Goal: Check status: Check status

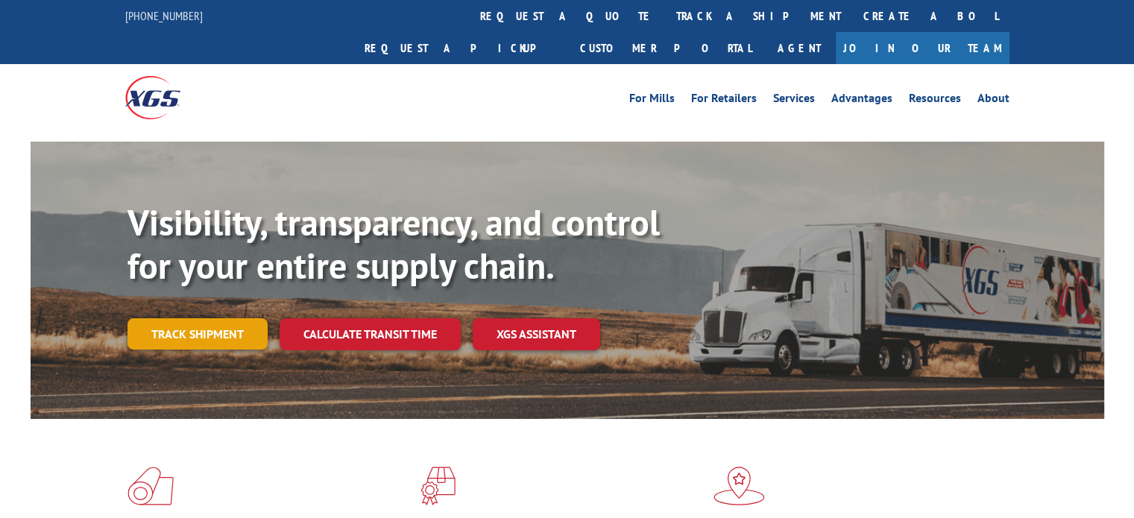
click at [239, 318] on link "Track shipment" at bounding box center [197, 333] width 140 height 31
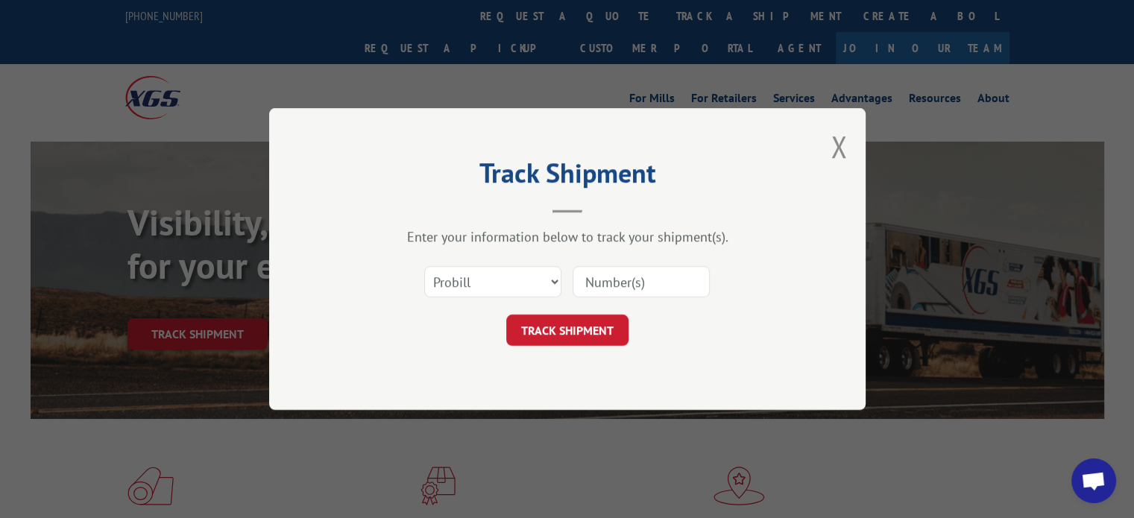
click at [614, 283] on input at bounding box center [640, 281] width 137 height 31
paste input "17235457"
type input "17235457"
click at [576, 325] on button "TRACK SHIPMENT" at bounding box center [567, 330] width 122 height 31
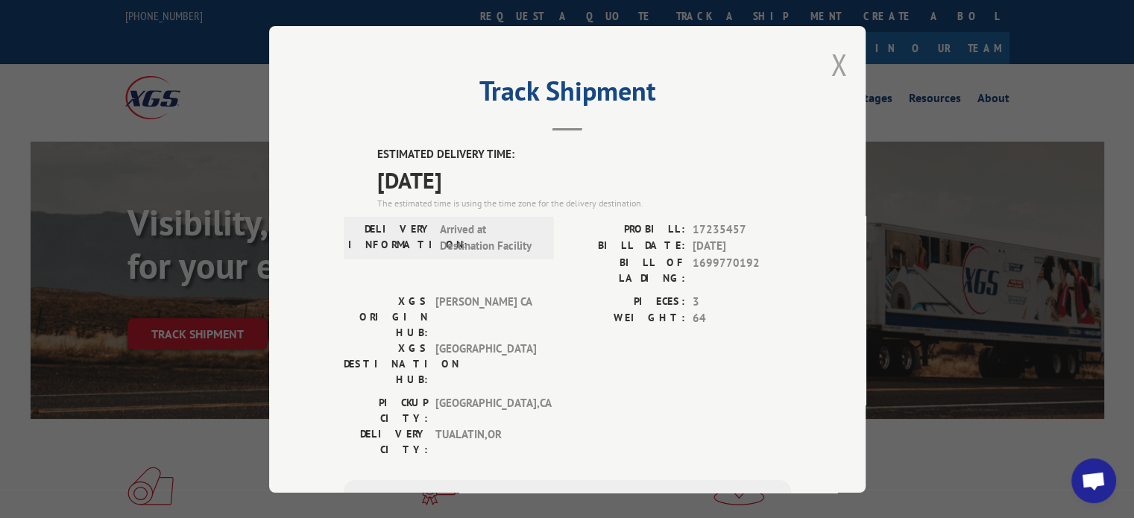
click at [831, 71] on button "Close modal" at bounding box center [838, 65] width 16 height 40
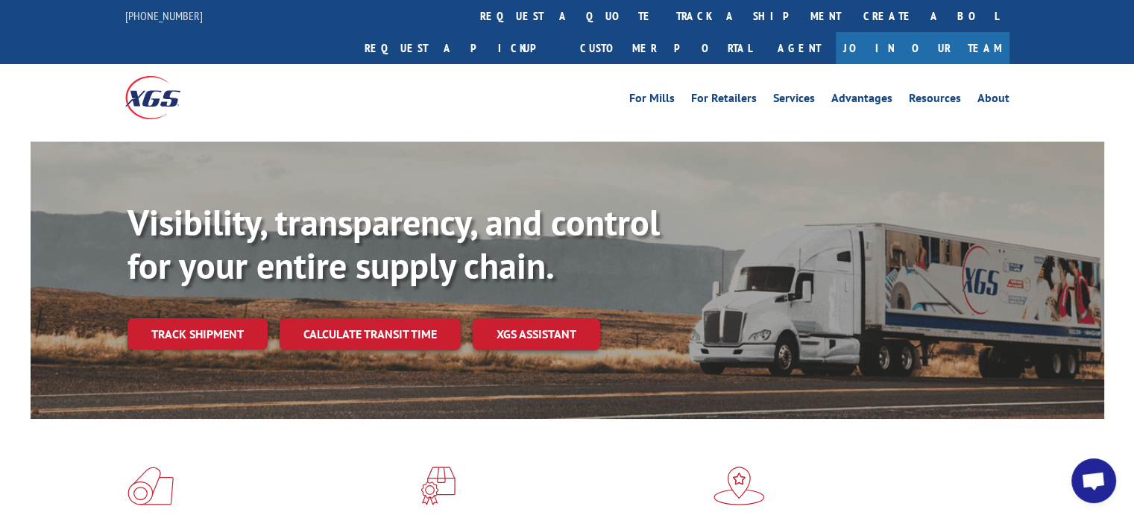
click at [1093, 479] on span "Open chat" at bounding box center [1093, 482] width 25 height 21
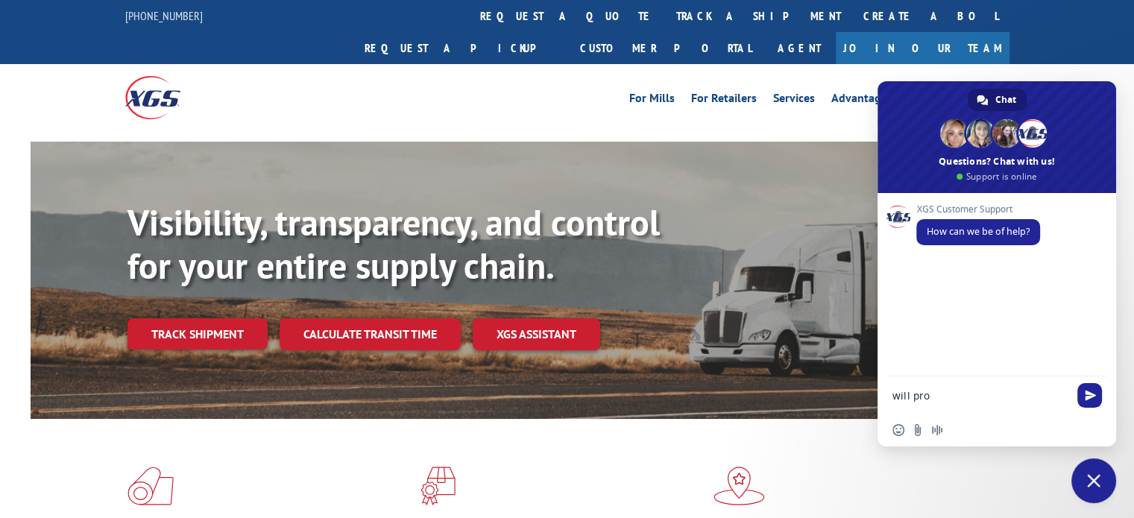
paste textarea "17235457"
type textarea "will pro 17235457 be delivered [DATE]?"
click at [1088, 396] on span "Send" at bounding box center [1090, 393] width 11 height 11
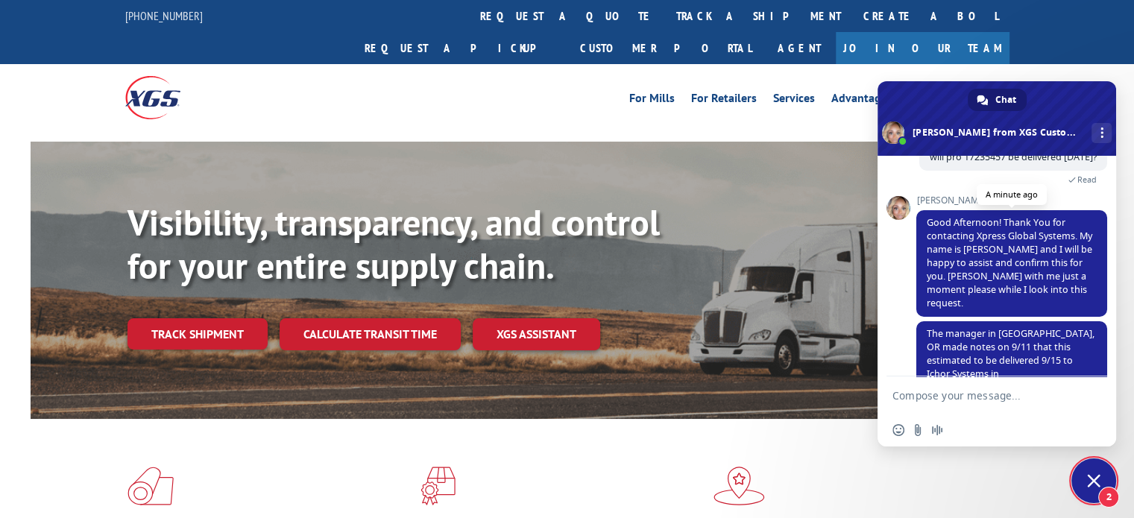
scroll to position [137, 0]
